Goal: Task Accomplishment & Management: Manage account settings

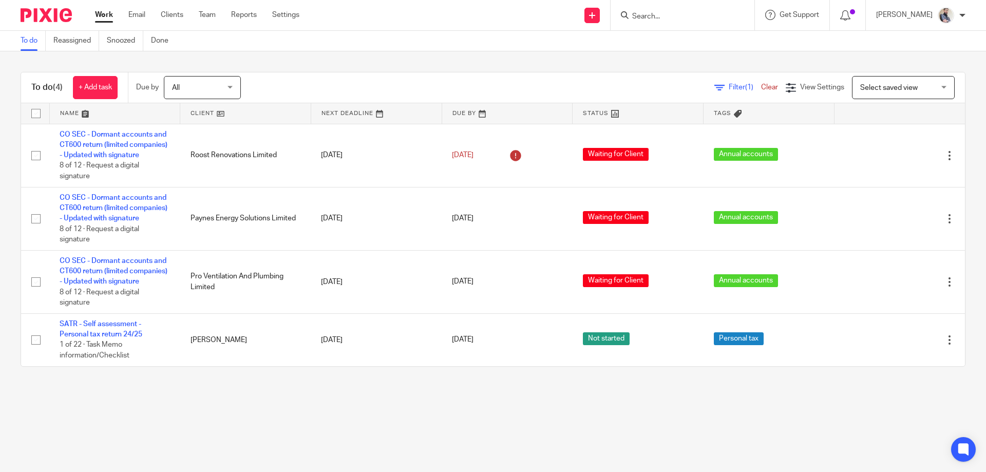
drag, startPoint x: 898, startPoint y: 378, endPoint x: 897, endPoint y: 433, distance: 55.5
click at [897, 433] on main "To do Reassigned Snoozed Done To do (4) + Add task Due by All All [DATE] [DATE]…" at bounding box center [493, 236] width 986 height 472
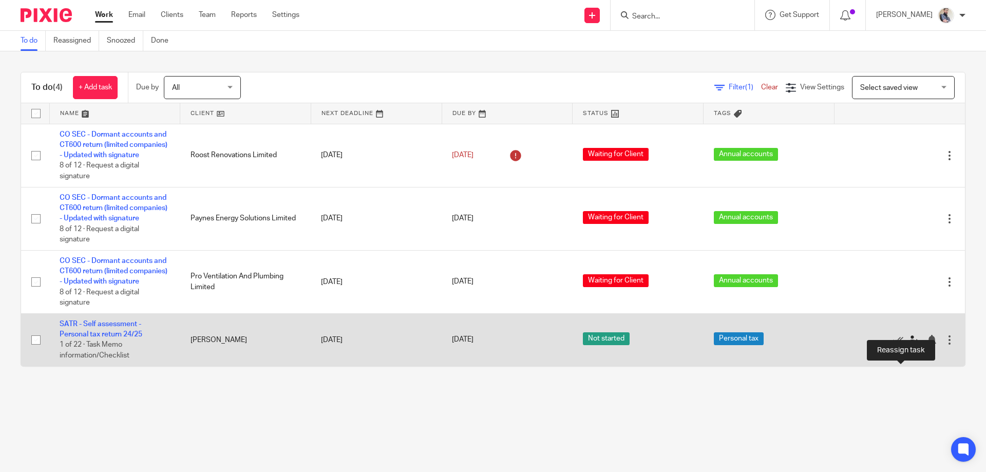
click at [908, 345] on icon at bounding box center [913, 340] width 10 height 10
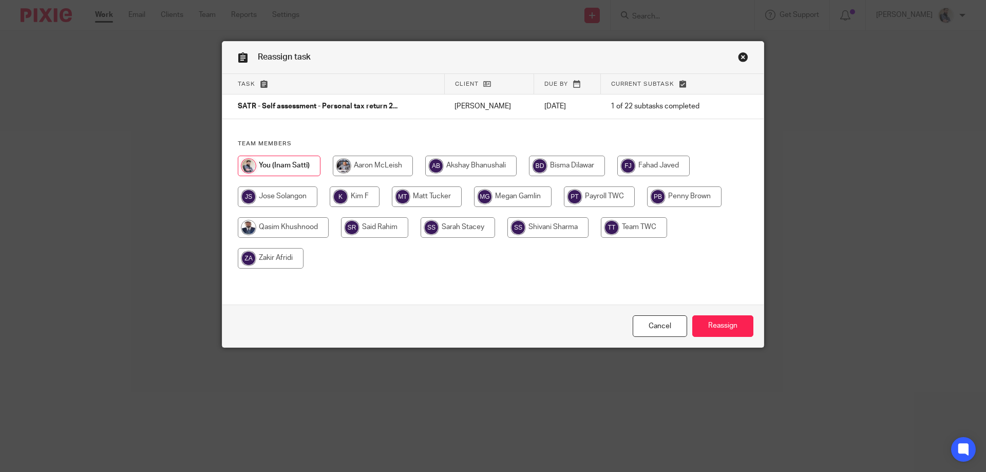
click at [710, 199] on input "radio" at bounding box center [684, 196] width 74 height 21
radio input "true"
click at [721, 322] on input "Reassign" at bounding box center [722, 326] width 61 height 22
